Goal: Information Seeking & Learning: Learn about a topic

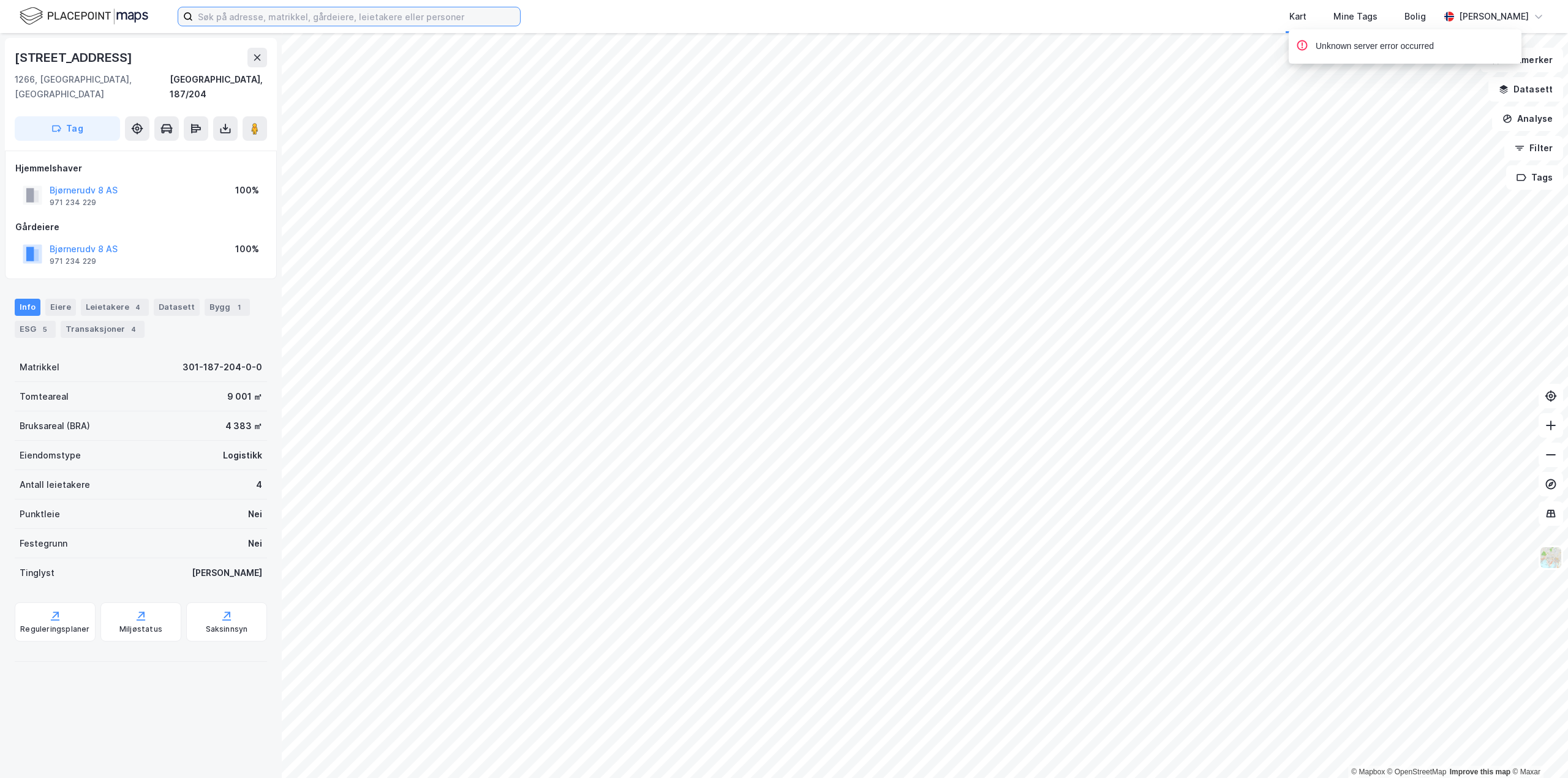
click at [267, 13] on input at bounding box center [356, 16] width 327 height 19
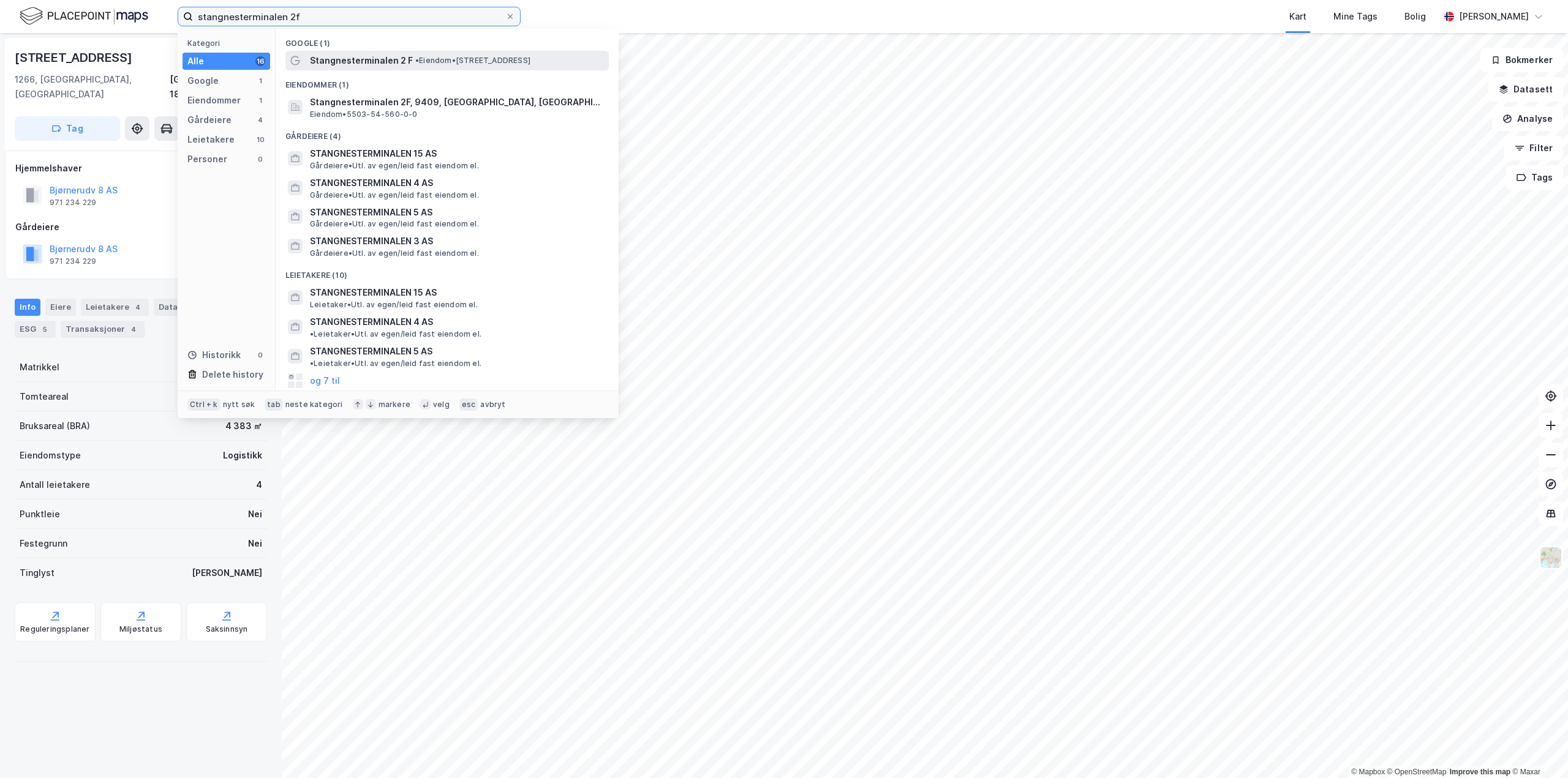
type input "stangnesterminalen 2f"
click at [385, 50] on div "Stangnesterminalen 2 F • Eiendom • [STREET_ADDRESS]" at bounding box center [447, 60] width 323 height 20
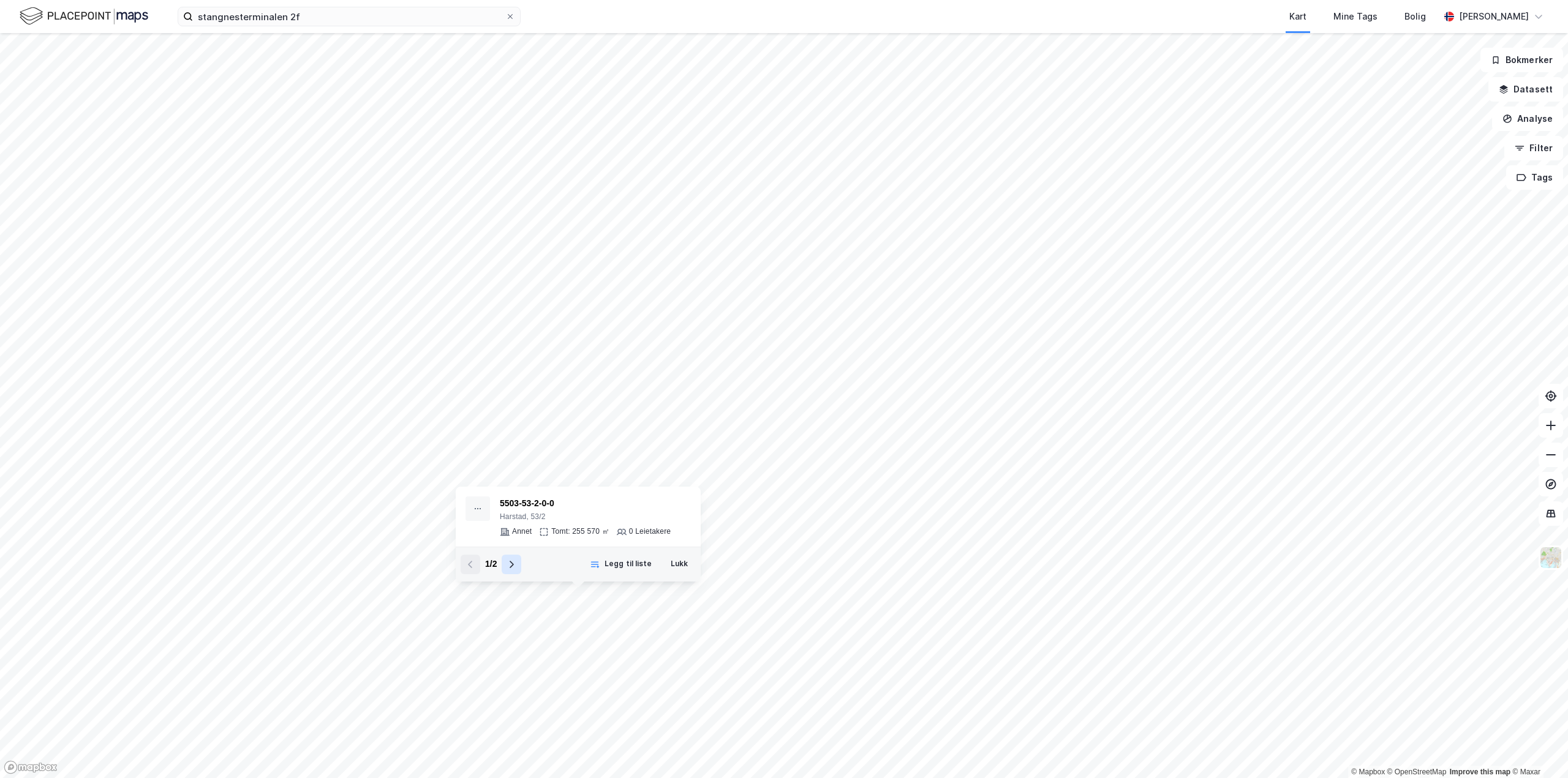
click at [509, 570] on button at bounding box center [511, 564] width 20 height 20
click at [673, 563] on button "Lukk" at bounding box center [678, 564] width 33 height 20
click at [485, 216] on icon at bounding box center [484, 216] width 4 height 7
click at [1184, 390] on button "Lukk" at bounding box center [1189, 388] width 33 height 20
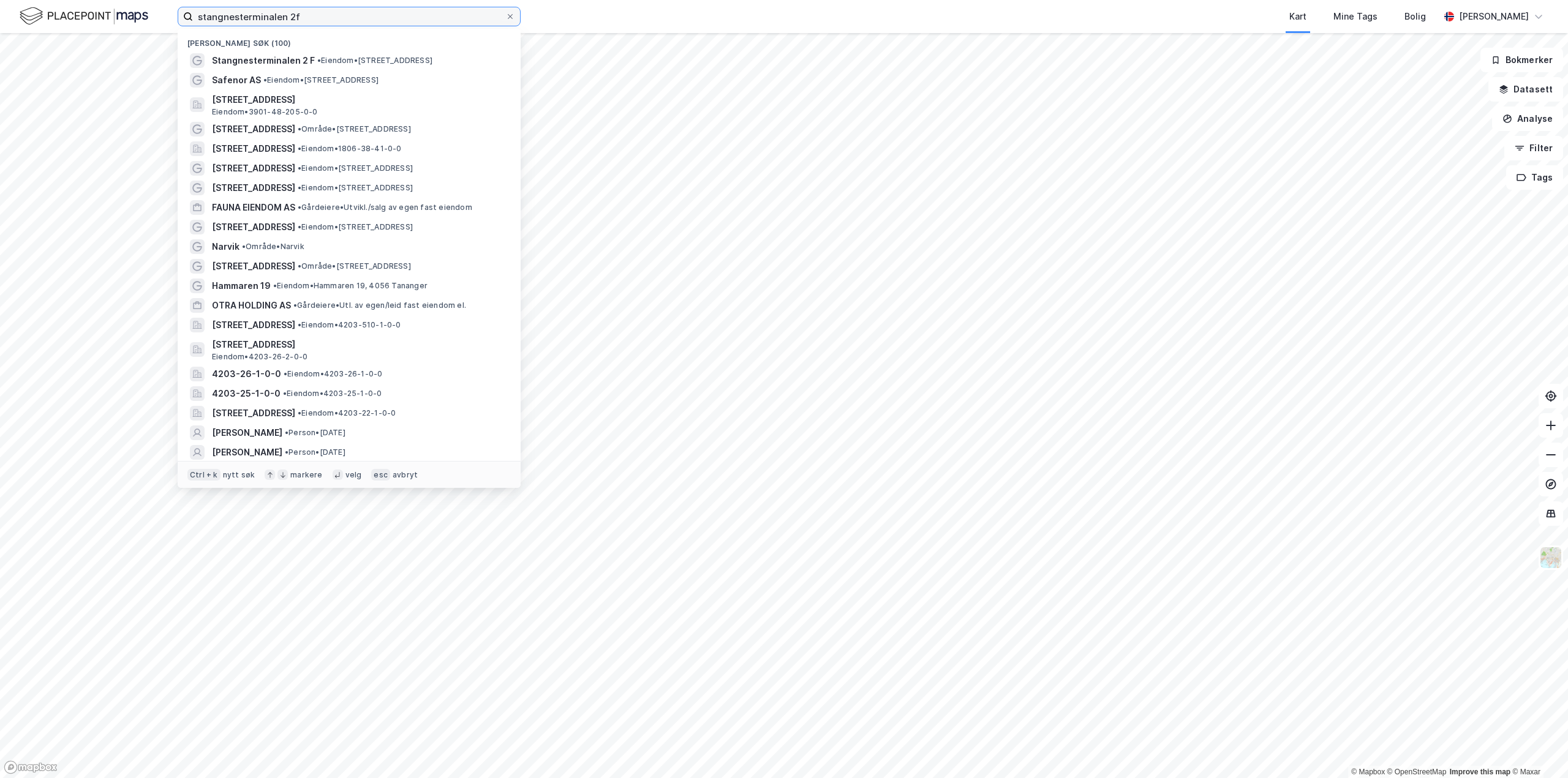
click at [364, 18] on input "stangnesterminalen 2f" at bounding box center [349, 16] width 312 height 19
click at [354, 53] on div "Stangnesterminalen 2 F • Eiendom • [STREET_ADDRESS]" at bounding box center [360, 60] width 297 height 15
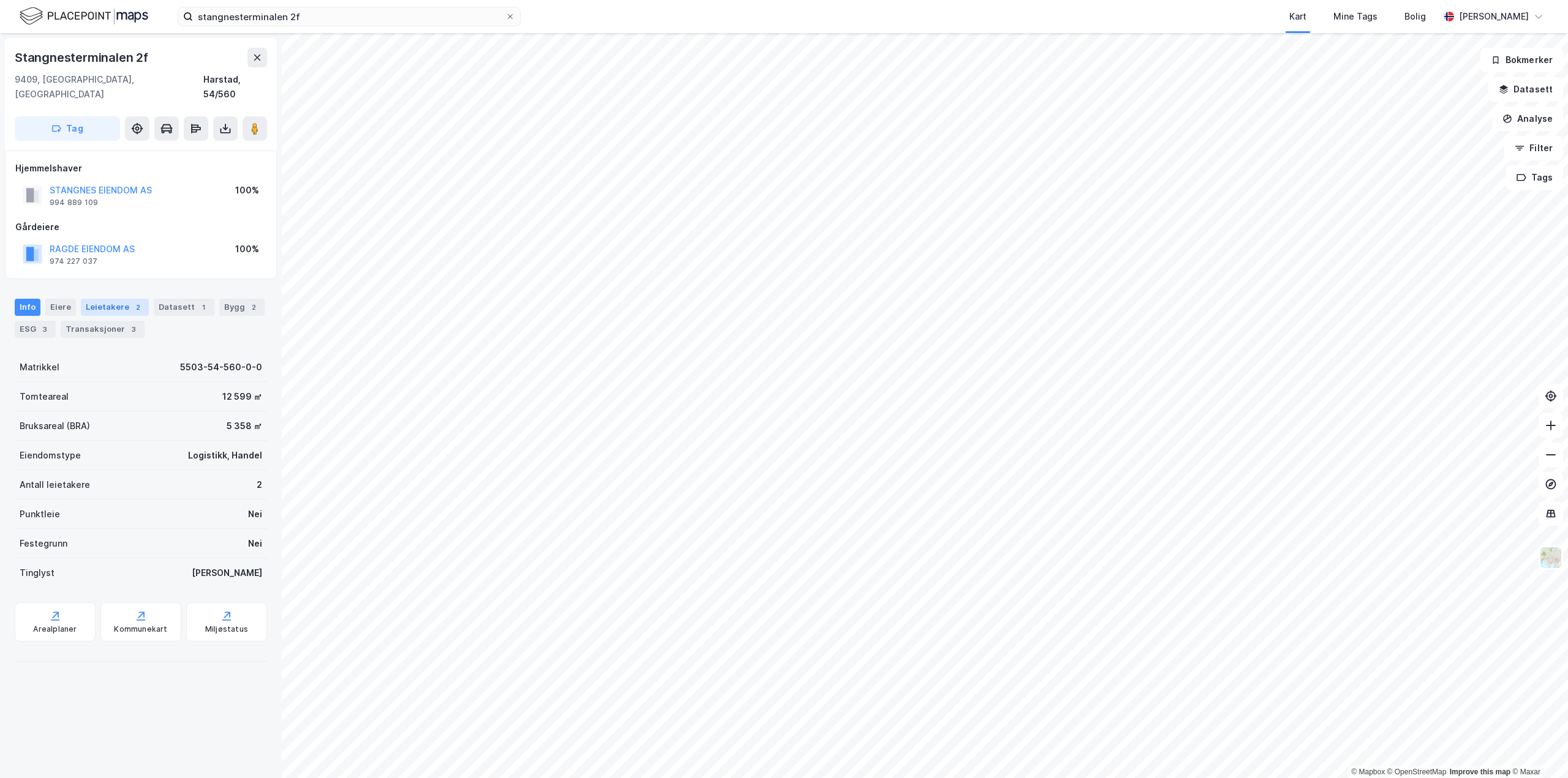
click at [141, 301] on div "Leietakere 2" at bounding box center [115, 306] width 68 height 17
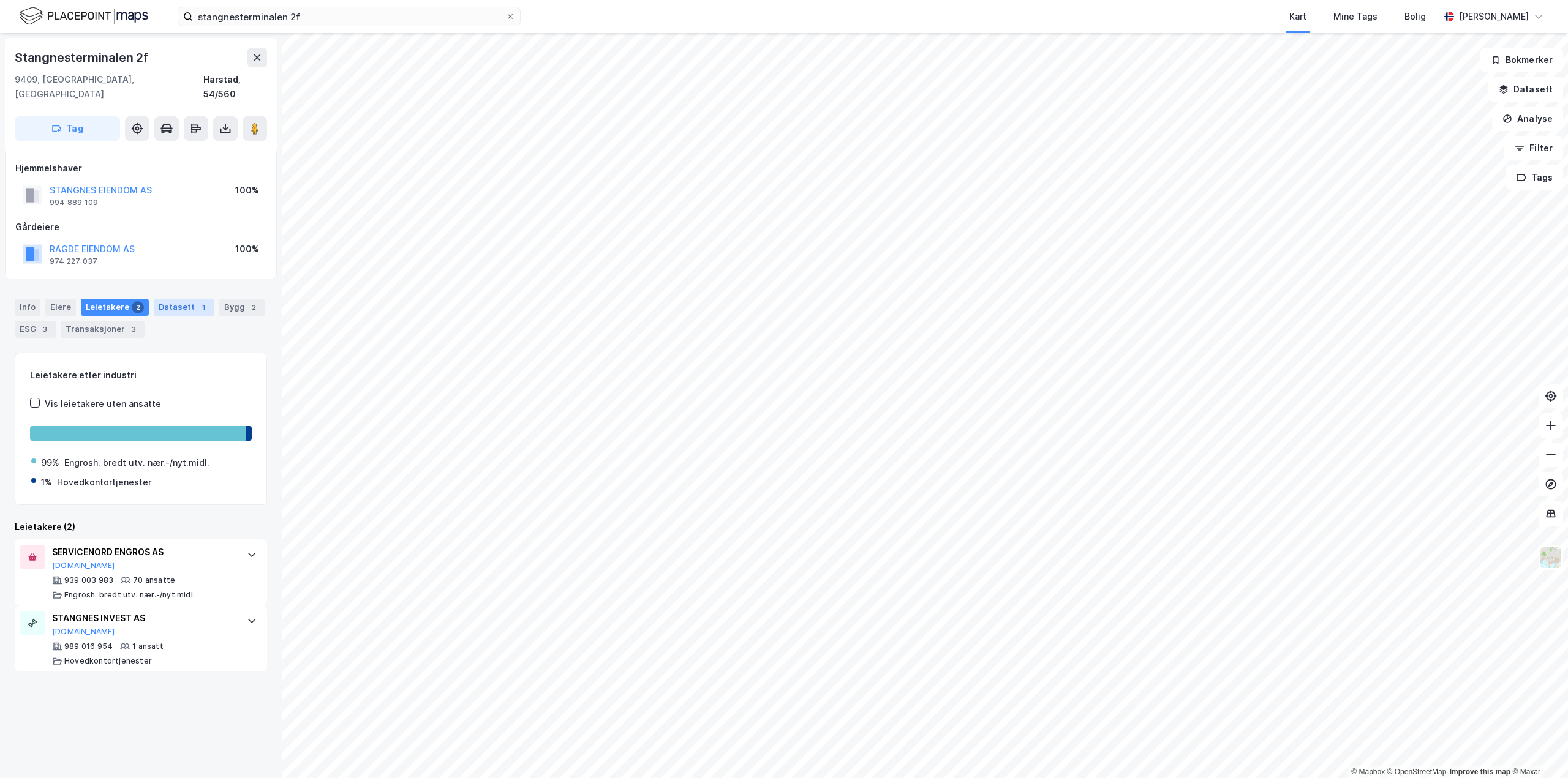
click at [194, 301] on div "Datasett 1" at bounding box center [184, 306] width 60 height 17
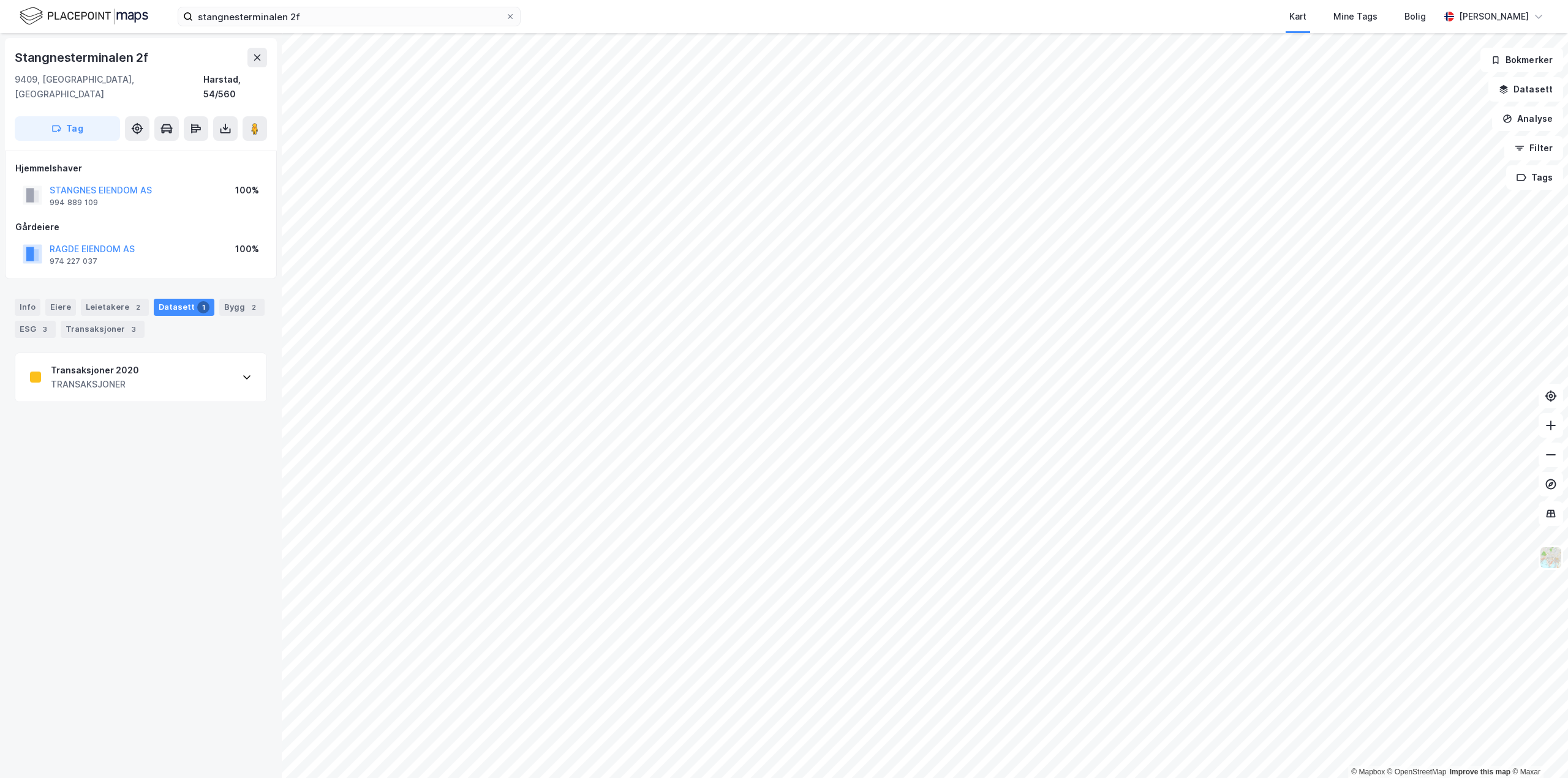
click at [242, 373] on icon at bounding box center [247, 378] width 10 height 10
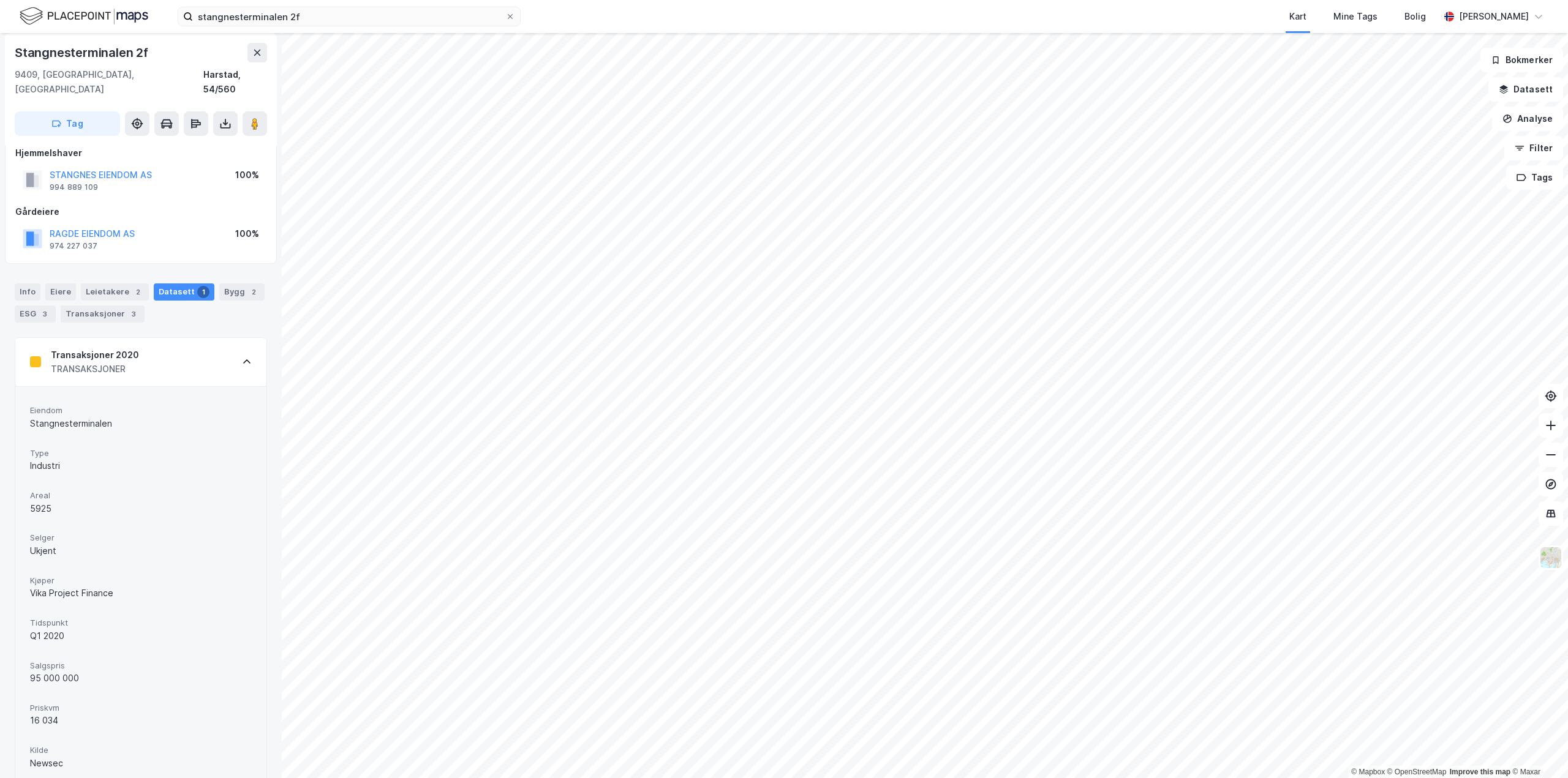
scroll to position [27, 0]
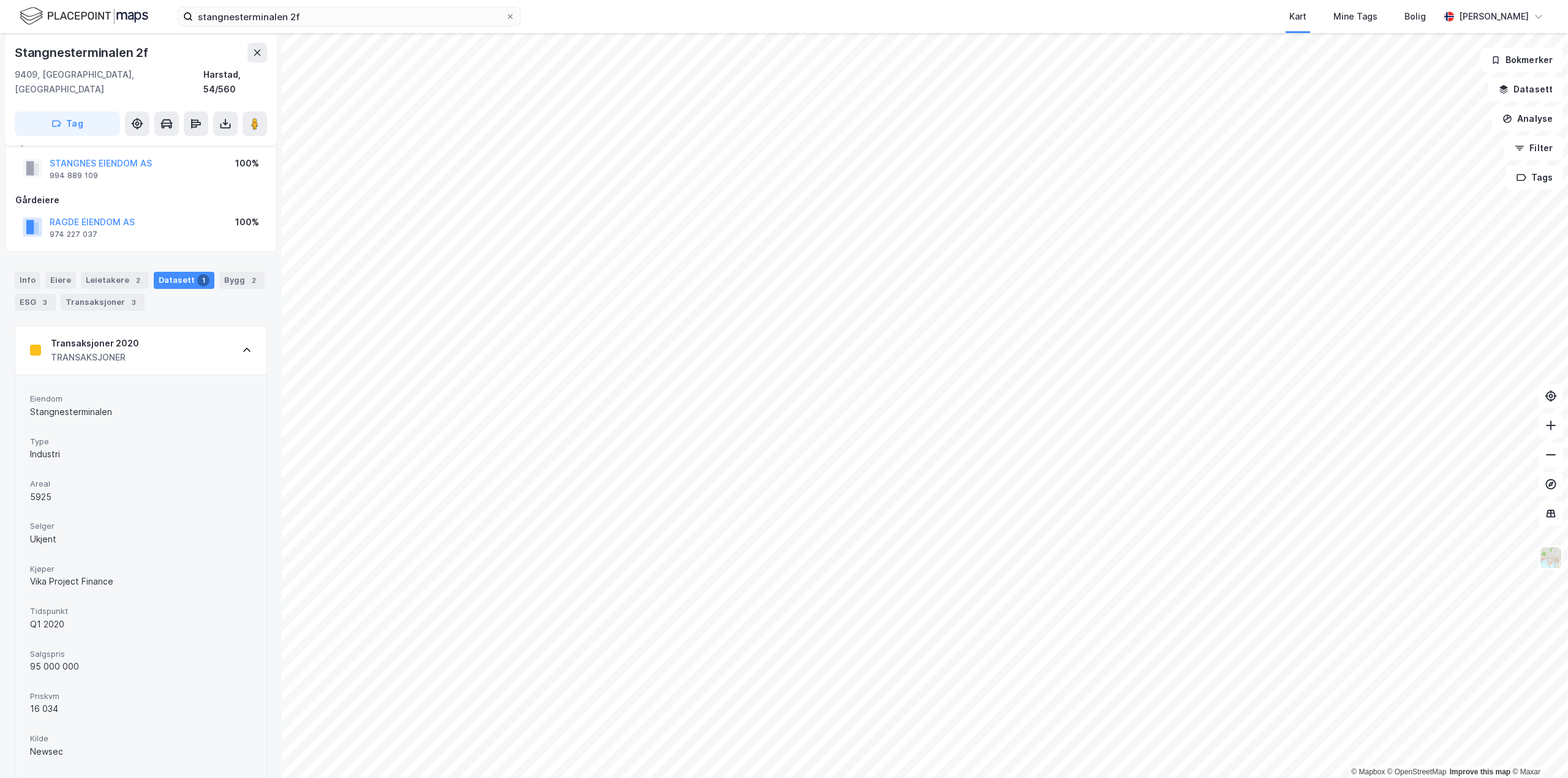
click at [180, 346] on div "Transaksjoner 2020 TRANSAKSJONER" at bounding box center [140, 351] width 251 height 49
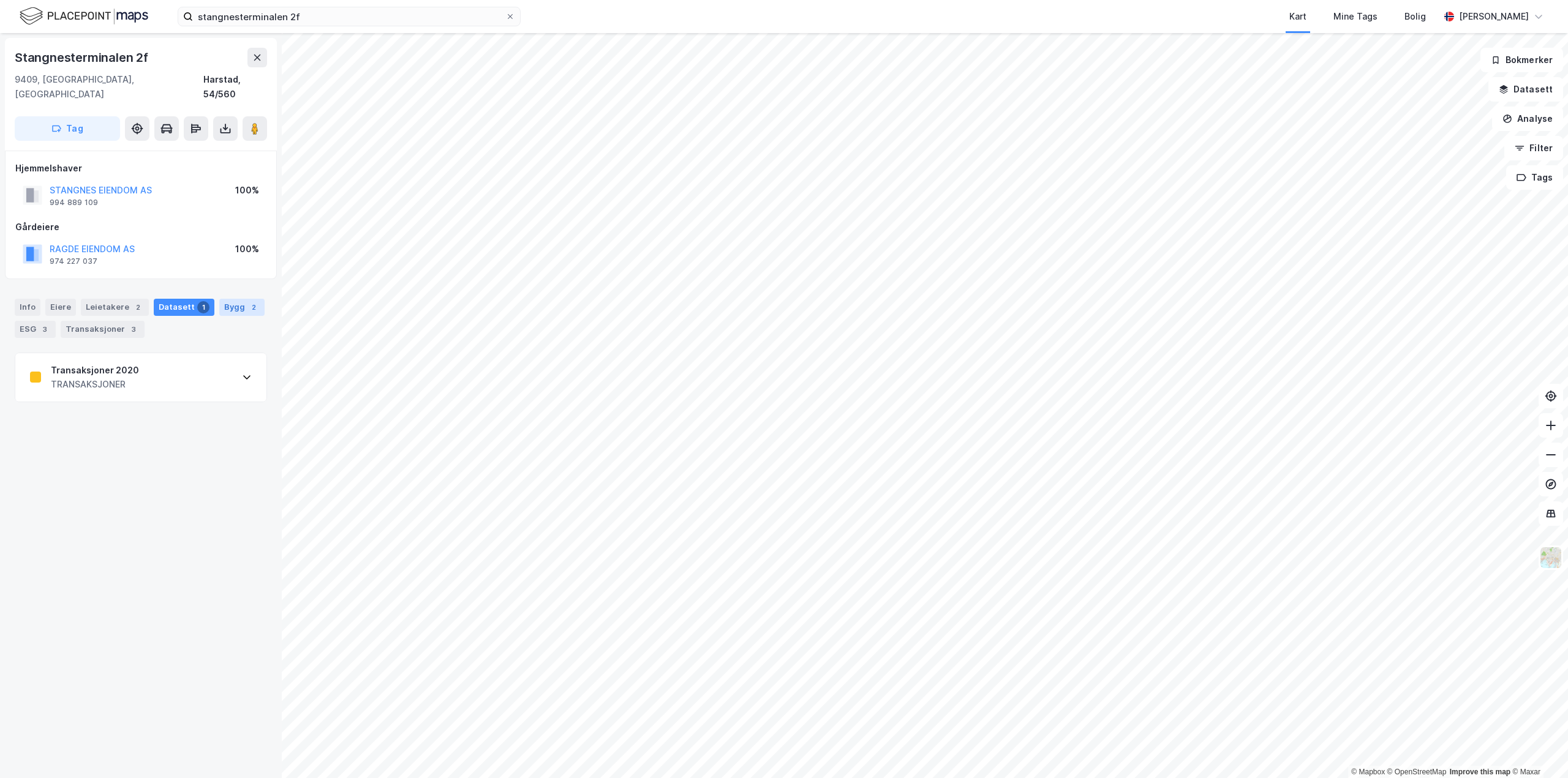
click at [236, 299] on div "Bygg 2" at bounding box center [242, 306] width 45 height 17
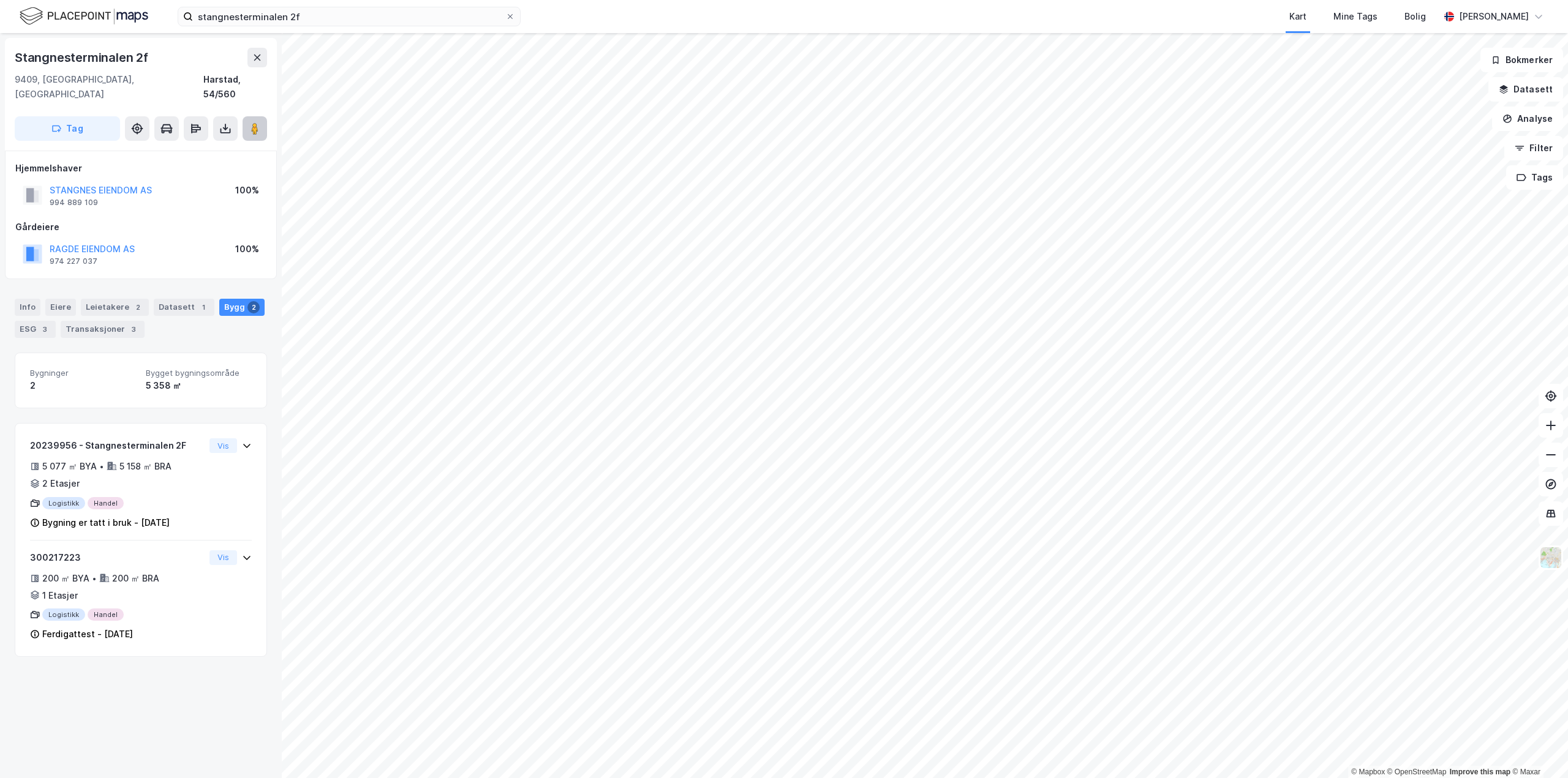
click at [256, 123] on image at bounding box center [254, 129] width 7 height 12
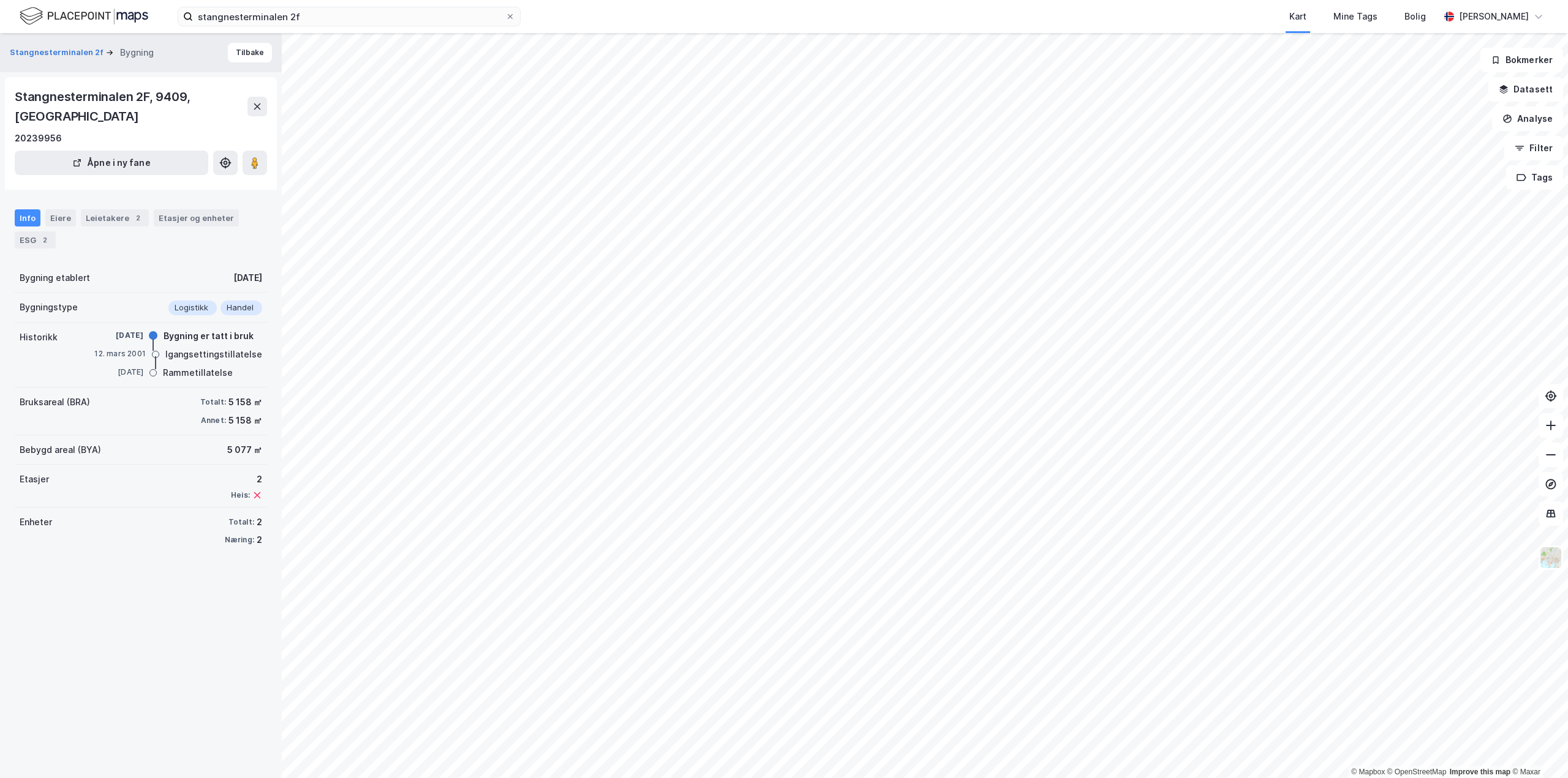
click at [198, 195] on div "Info Eiere Leietakere 2 Etasjer og enheter ESG 2" at bounding box center [140, 223] width 282 height 58
click at [201, 213] on div "Etasjer og enheter" at bounding box center [196, 217] width 75 height 11
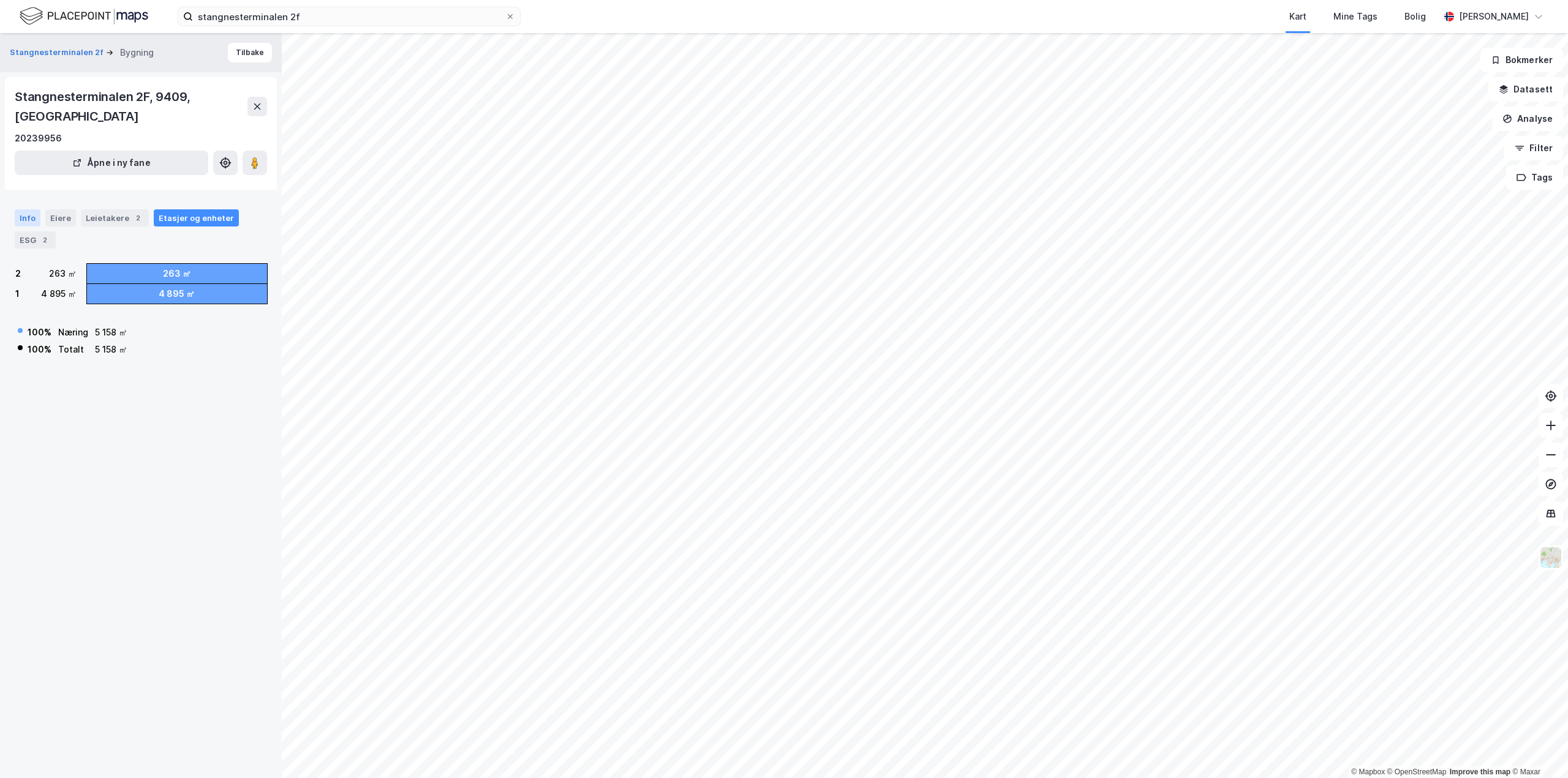
click at [18, 210] on div "Info" at bounding box center [28, 217] width 26 height 17
